Goal: Check status: Check status

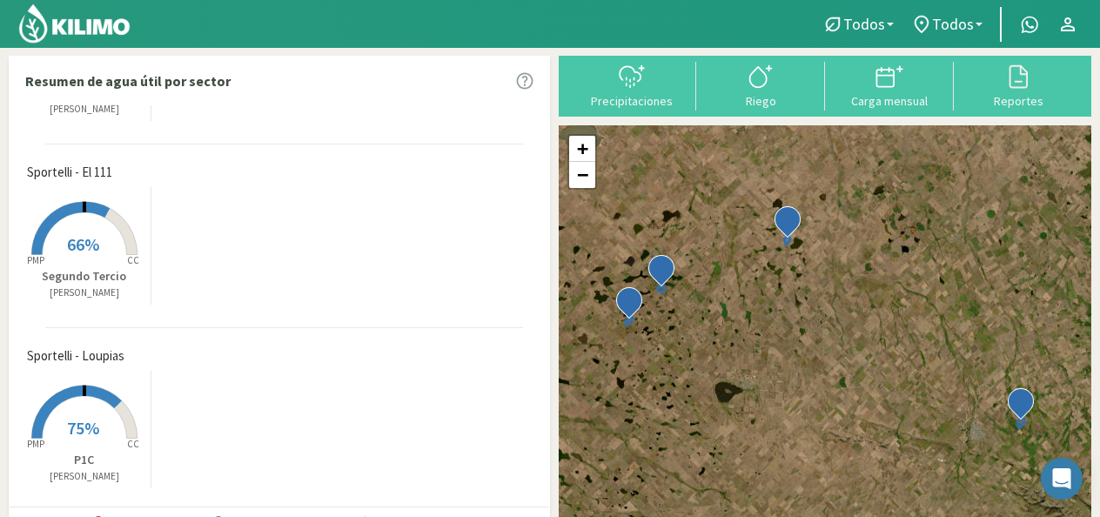
scroll to position [312, 0]
click at [83, 359] on span "Sportelli - Loupias" at bounding box center [75, 354] width 97 height 20
click at [85, 422] on span "75%" at bounding box center [83, 425] width 32 height 22
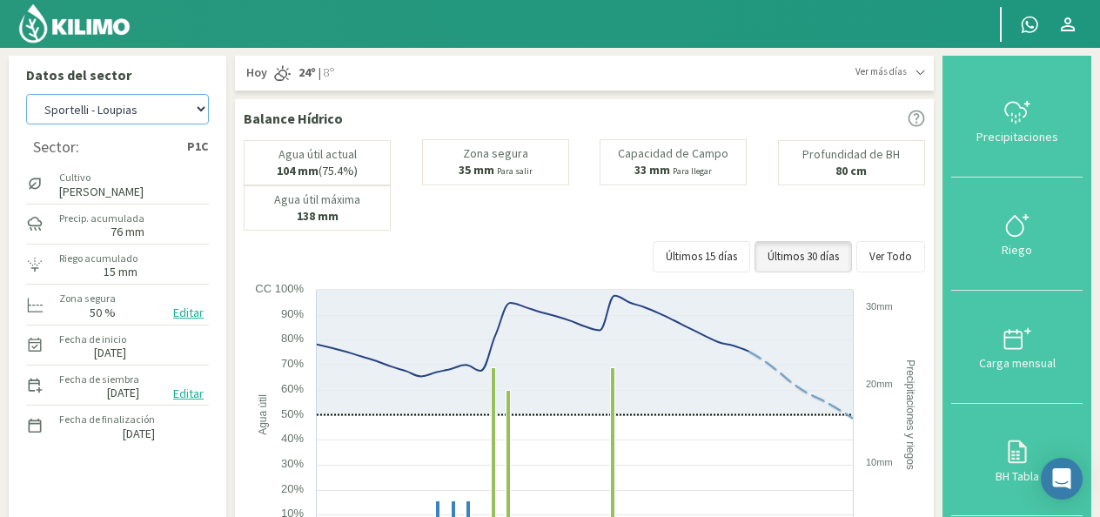
click at [195, 114] on select "[PERSON_NAME] - El 111 [PERSON_NAME] - Los Aromitos [PERSON_NAME] [PERSON_NAME]…" at bounding box center [117, 109] width 183 height 30
click at [26, 94] on select "[PERSON_NAME] - El 111 [PERSON_NAME] - Los Aromitos [PERSON_NAME] [PERSON_NAME]…" at bounding box center [117, 109] width 183 height 30
select select "5: Object"
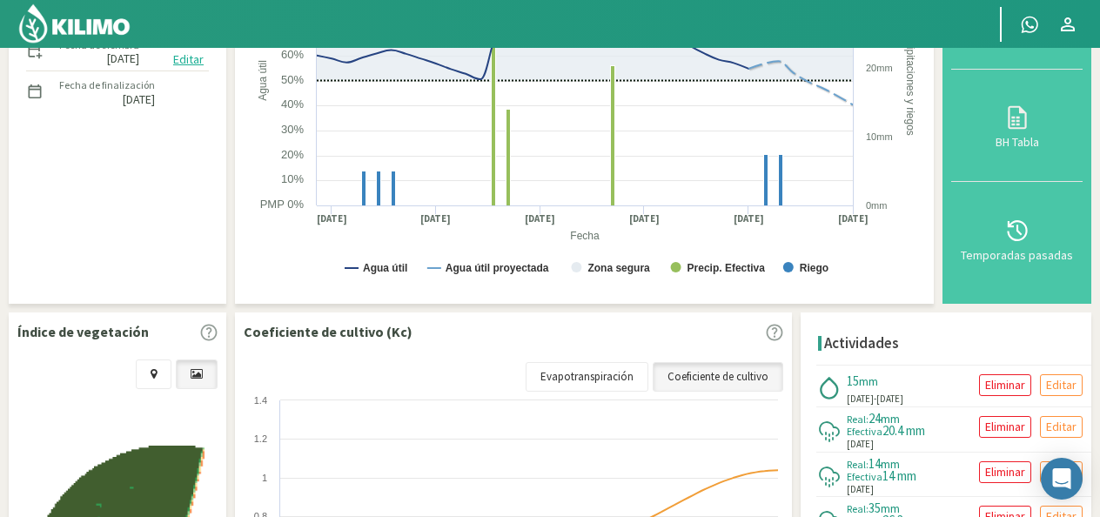
scroll to position [435, 0]
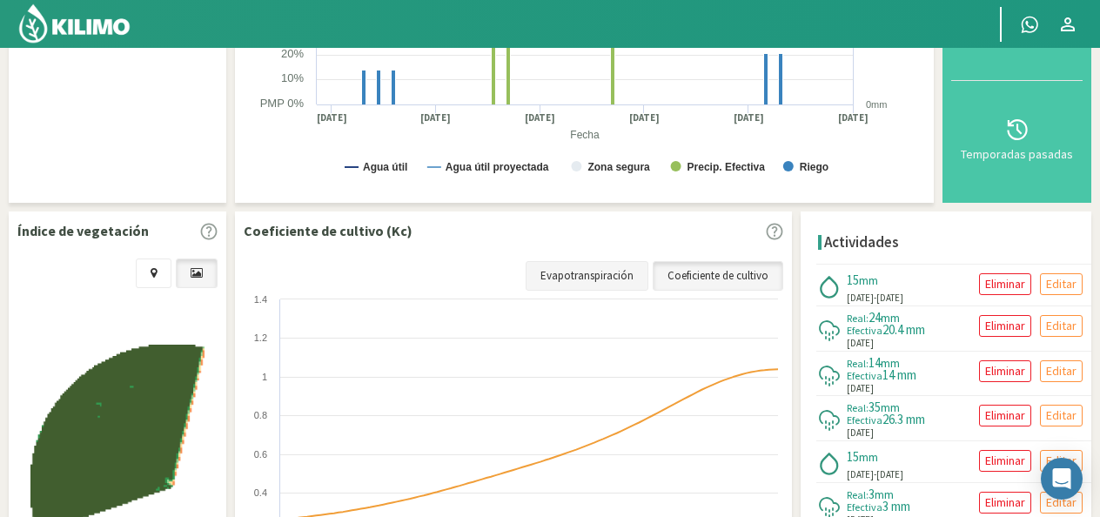
click at [622, 277] on link "Evapotranspiración" at bounding box center [587, 276] width 123 height 30
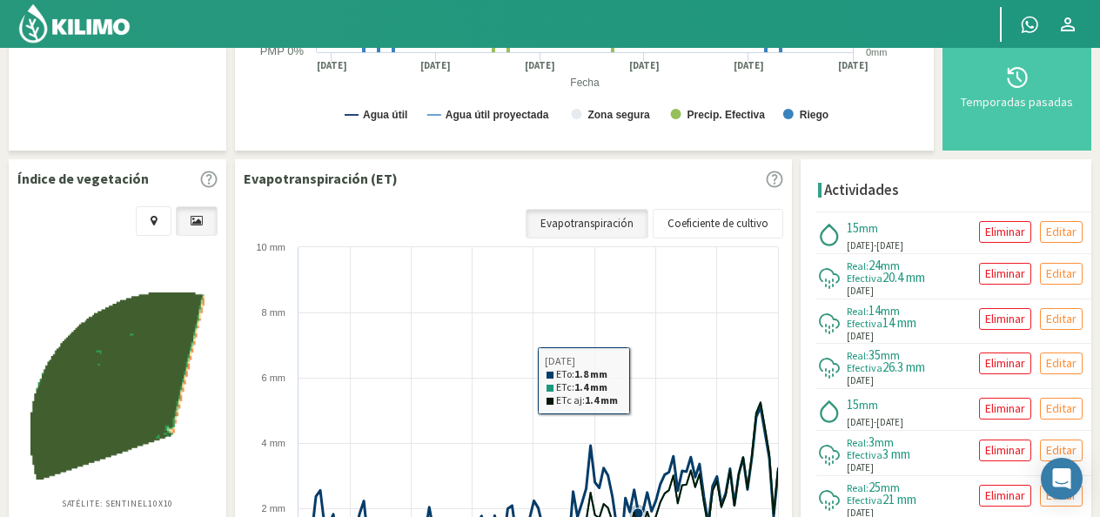
scroll to position [522, 0]
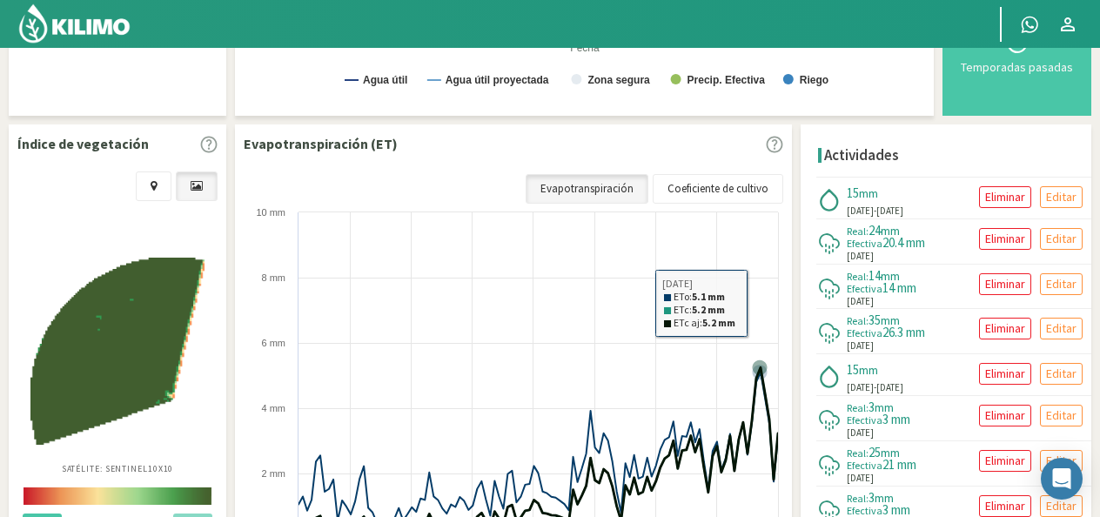
click at [792, 152] on div "Evapotranspiración (ET) Coeficiente de cultivo Evapotranspiración Created with …" at bounding box center [513, 369] width 557 height 491
